Goal: Task Accomplishment & Management: Use online tool/utility

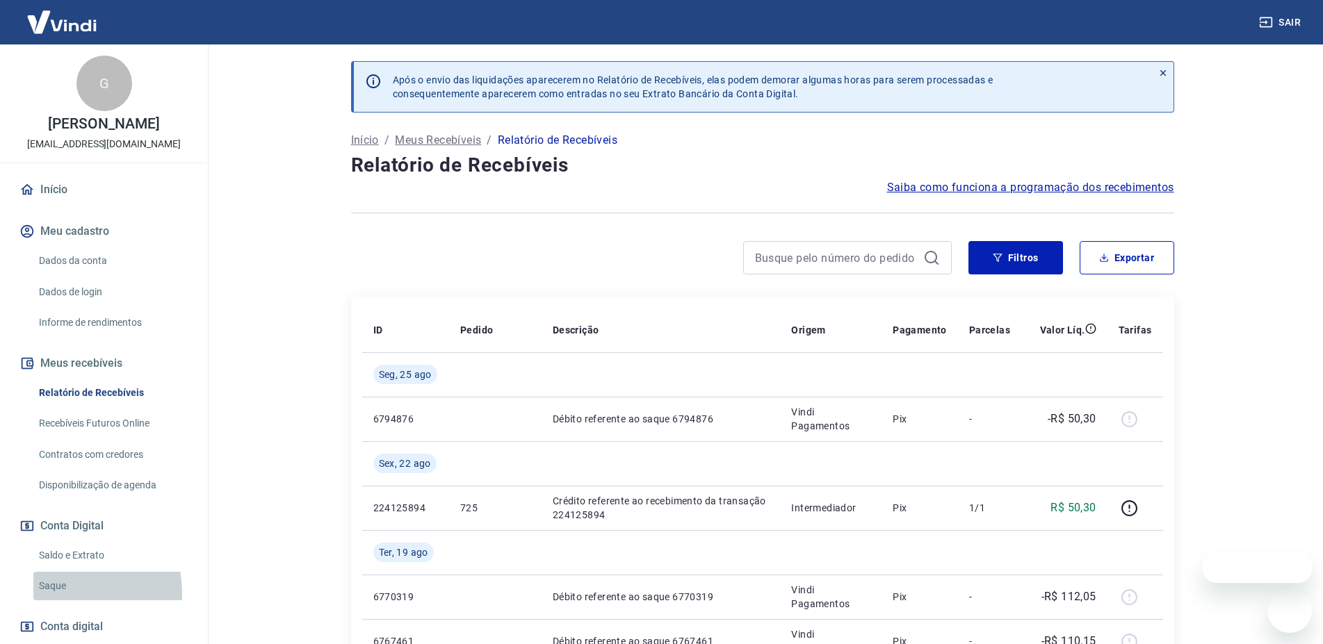
click at [60, 601] on link "Saque" at bounding box center [112, 586] width 158 height 28
